Goal: Transaction & Acquisition: Download file/media

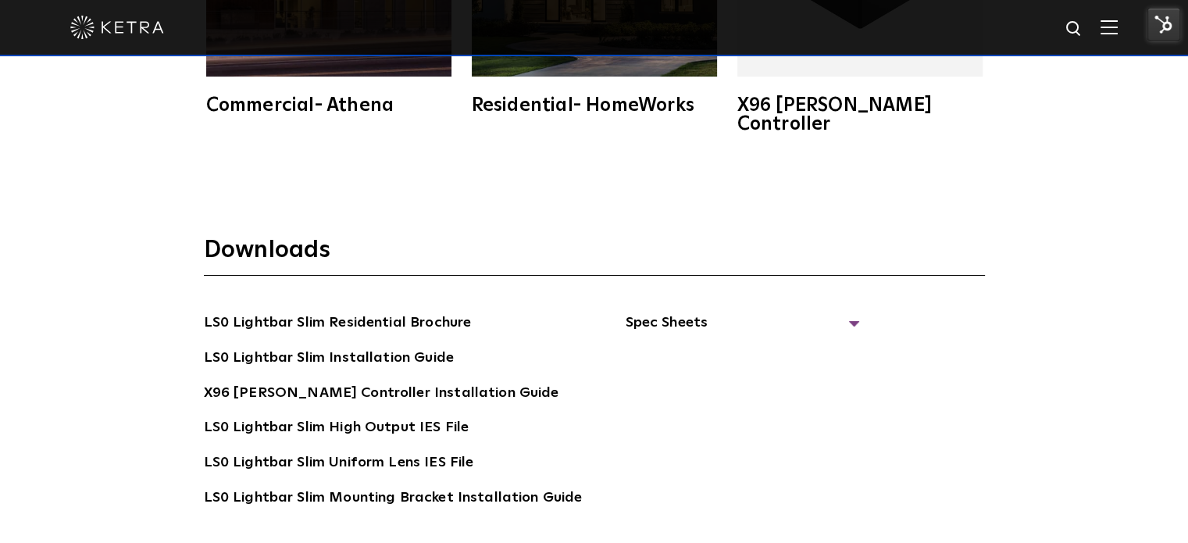
scroll to position [2813, 0]
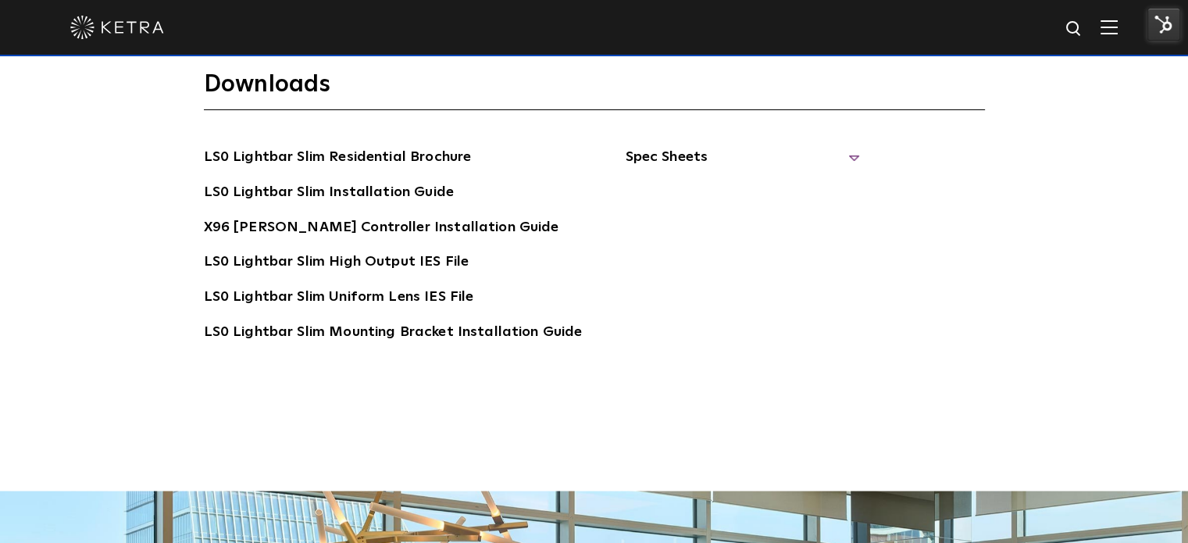
click at [841, 146] on span "Spec Sheets" at bounding box center [742, 163] width 234 height 34
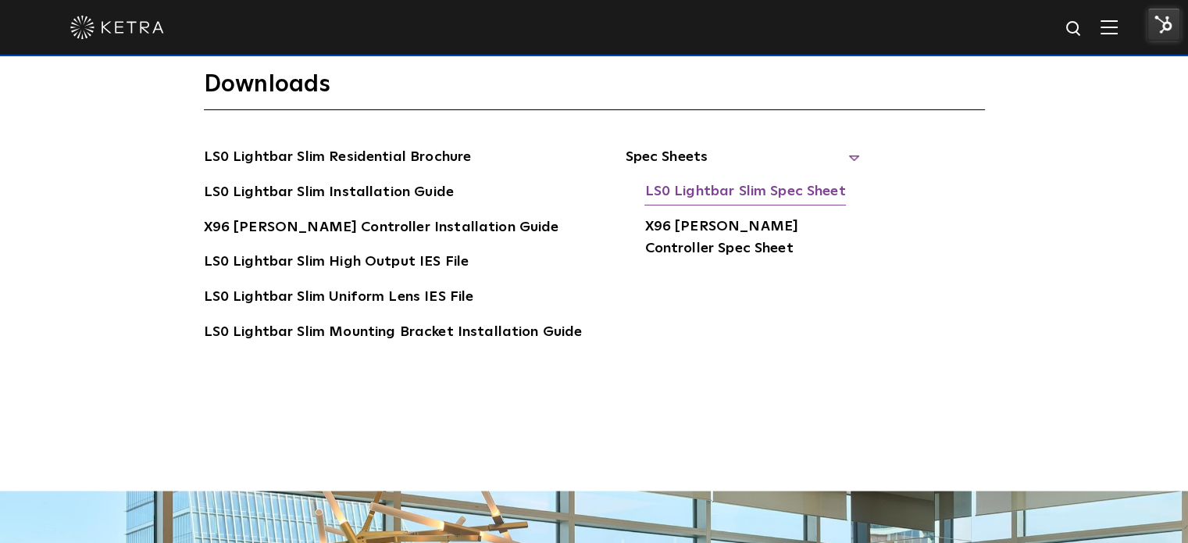
click at [749, 180] on link "LS0 Lightbar Slim Spec Sheet" at bounding box center [745, 192] width 201 height 25
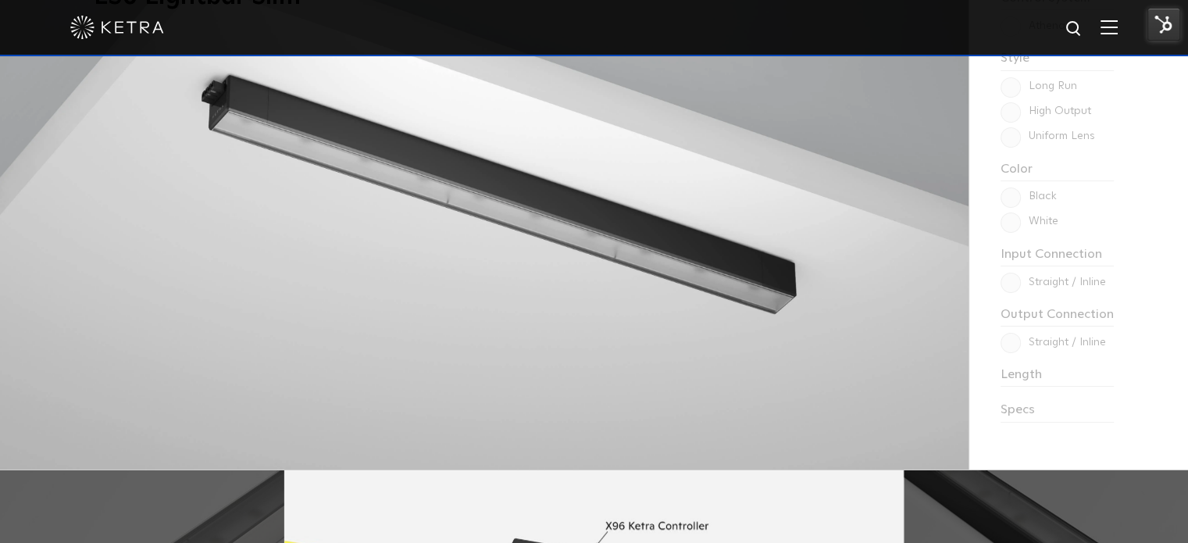
scroll to position [938, 0]
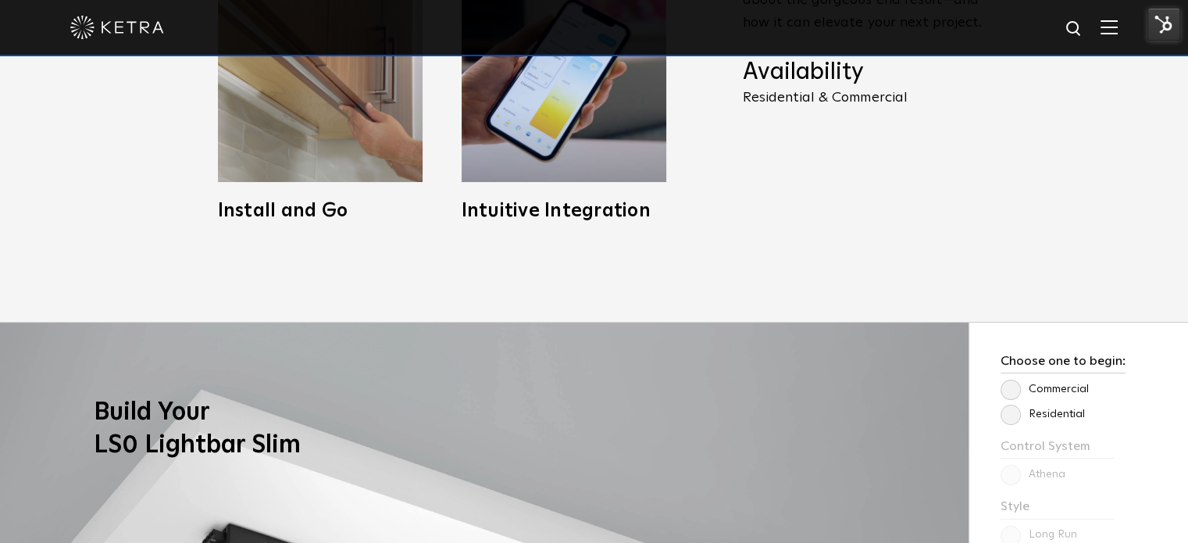
click at [1115, 26] on img at bounding box center [1109, 27] width 17 height 15
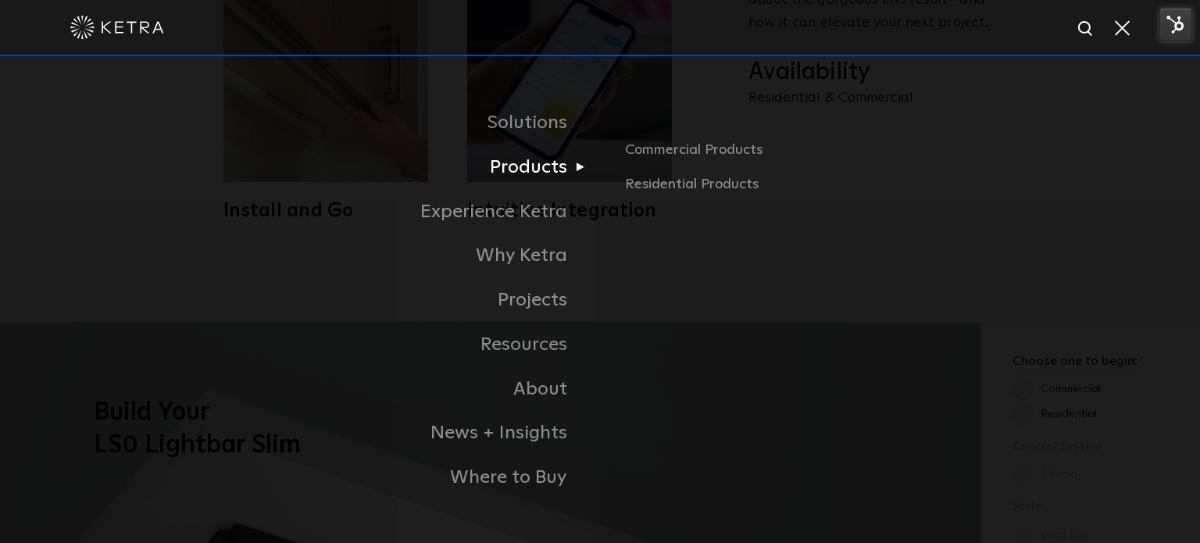
click at [536, 155] on link "Products" at bounding box center [404, 167] width 391 height 45
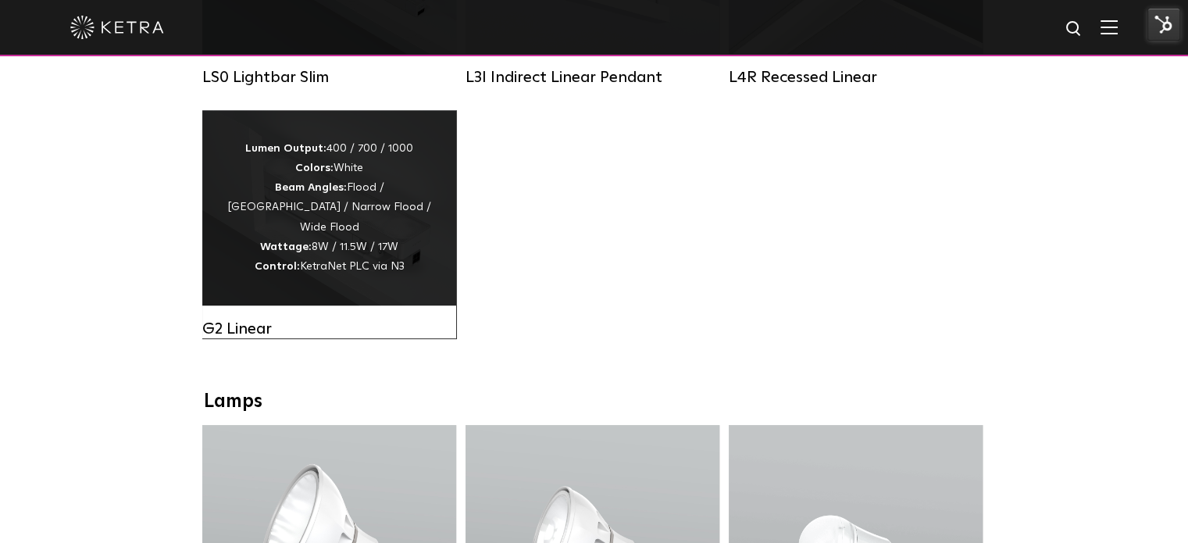
scroll to position [781, 0]
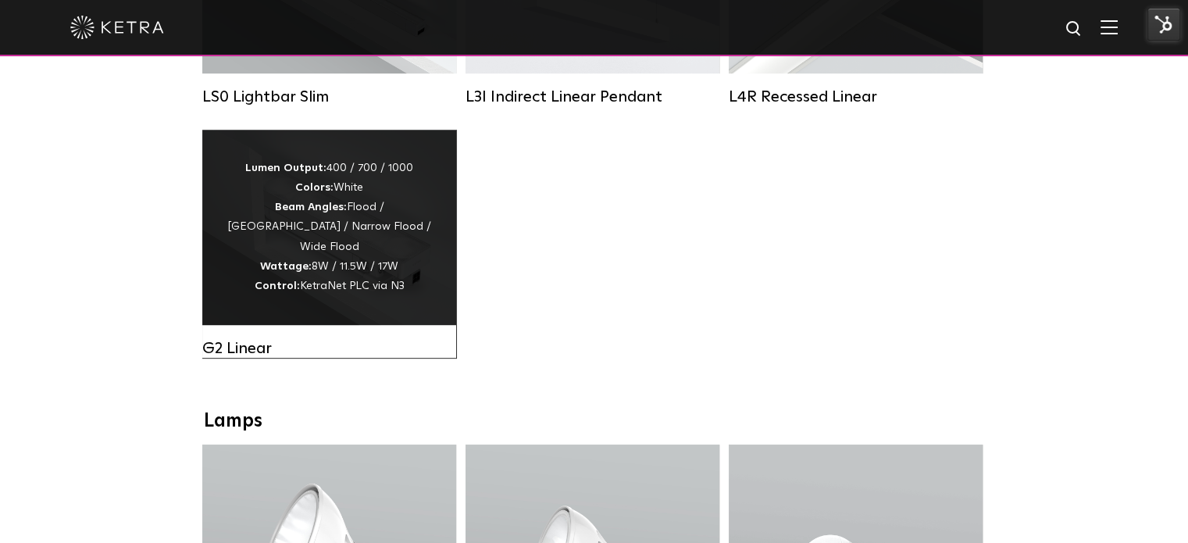
click at [356, 306] on div "Lumen Output: 400 / 700 / 1000 Colors: White Beam Angles: Flood / Graze / Narro…" at bounding box center [329, 227] width 254 height 195
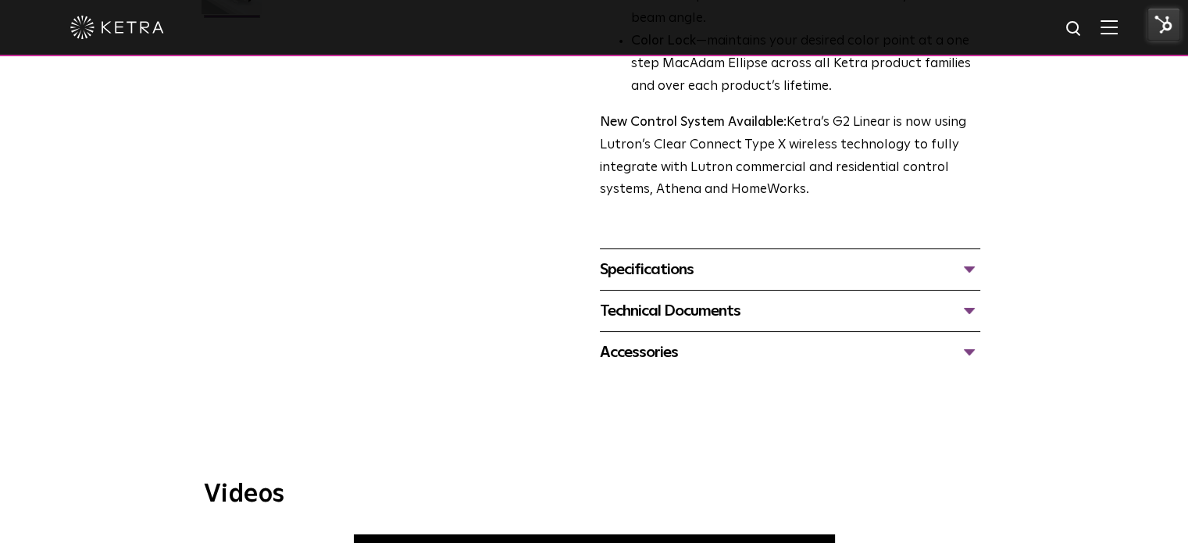
click at [759, 283] on div "Specifications LUMEN OUTPUTS 400, 700, 1000 DIMENSIONS 2" W, 12" L, 2.5-3.1" H …" at bounding box center [790, 268] width 381 height 41
click at [820, 266] on div "Specifications" at bounding box center [790, 269] width 381 height 25
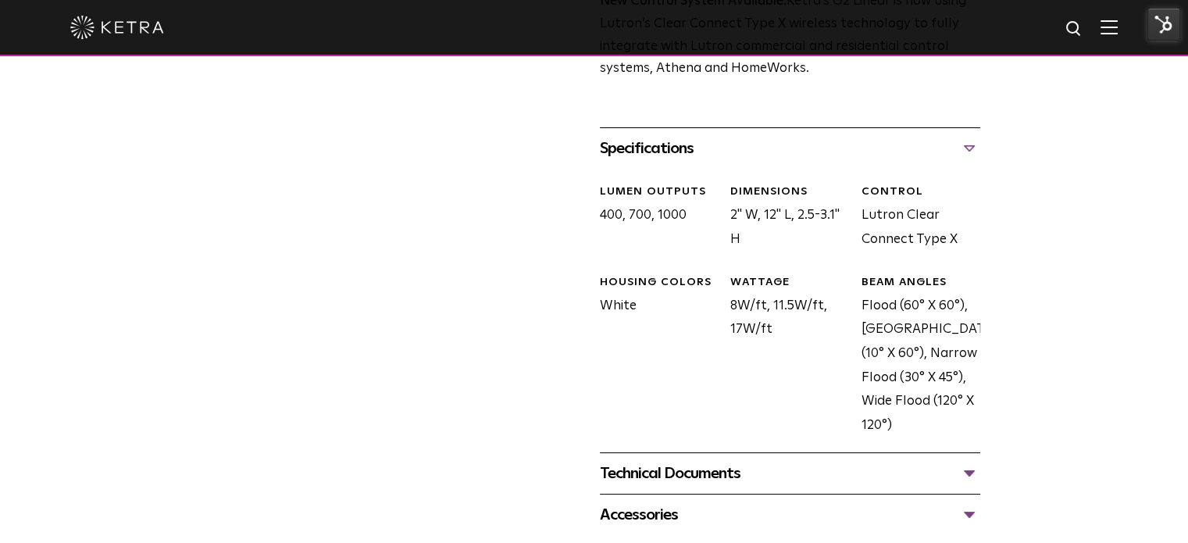
scroll to position [859, 0]
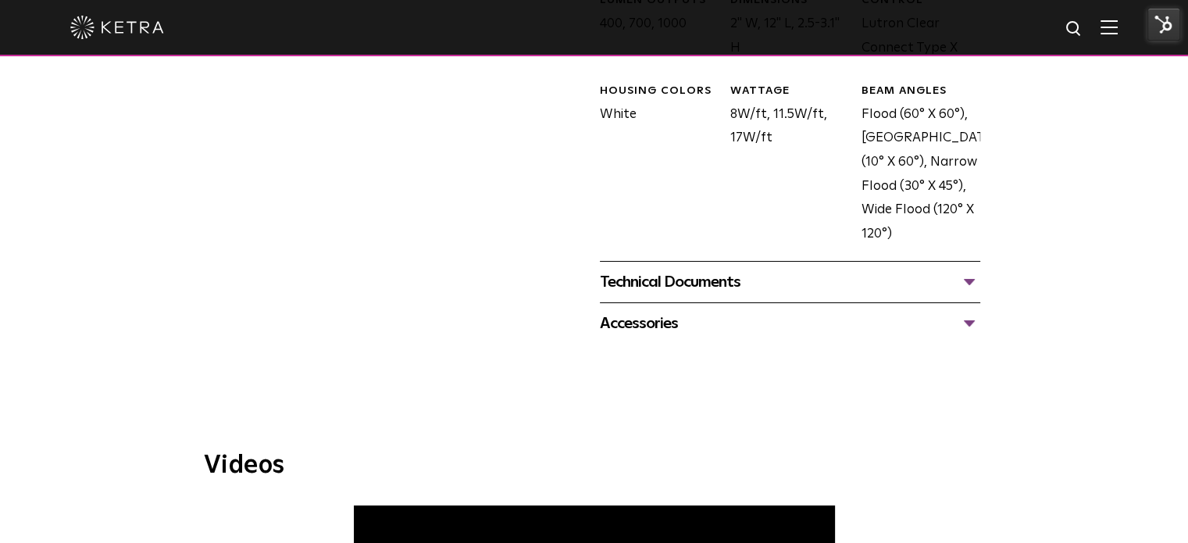
click at [965, 286] on div "Technical Documents" at bounding box center [790, 282] width 381 height 25
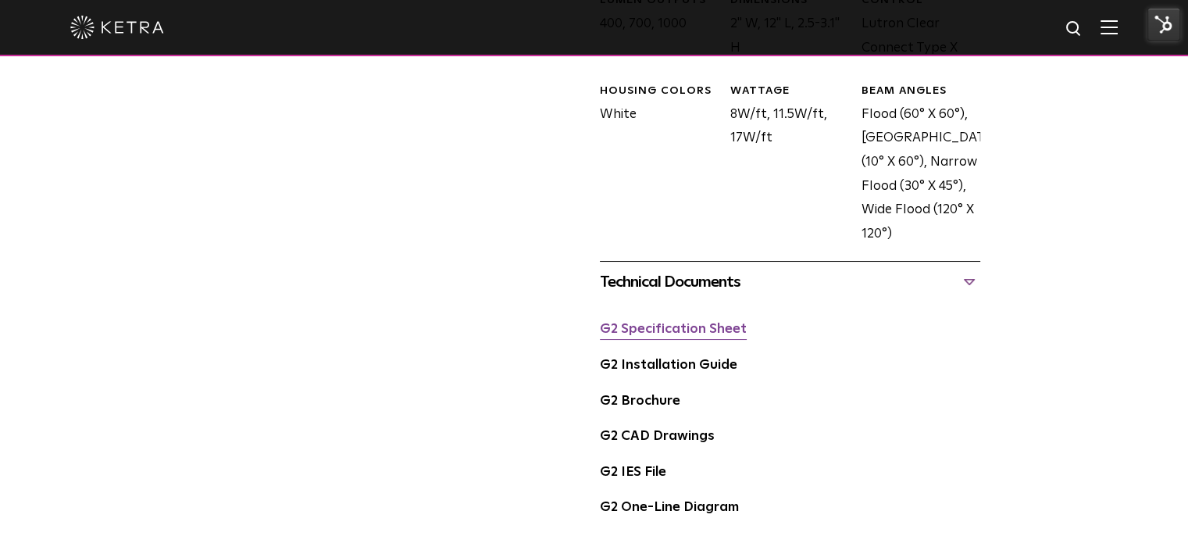
click at [683, 323] on link "G2 Specification Sheet" at bounding box center [673, 329] width 147 height 13
